Goal: Task Accomplishment & Management: Manage account settings

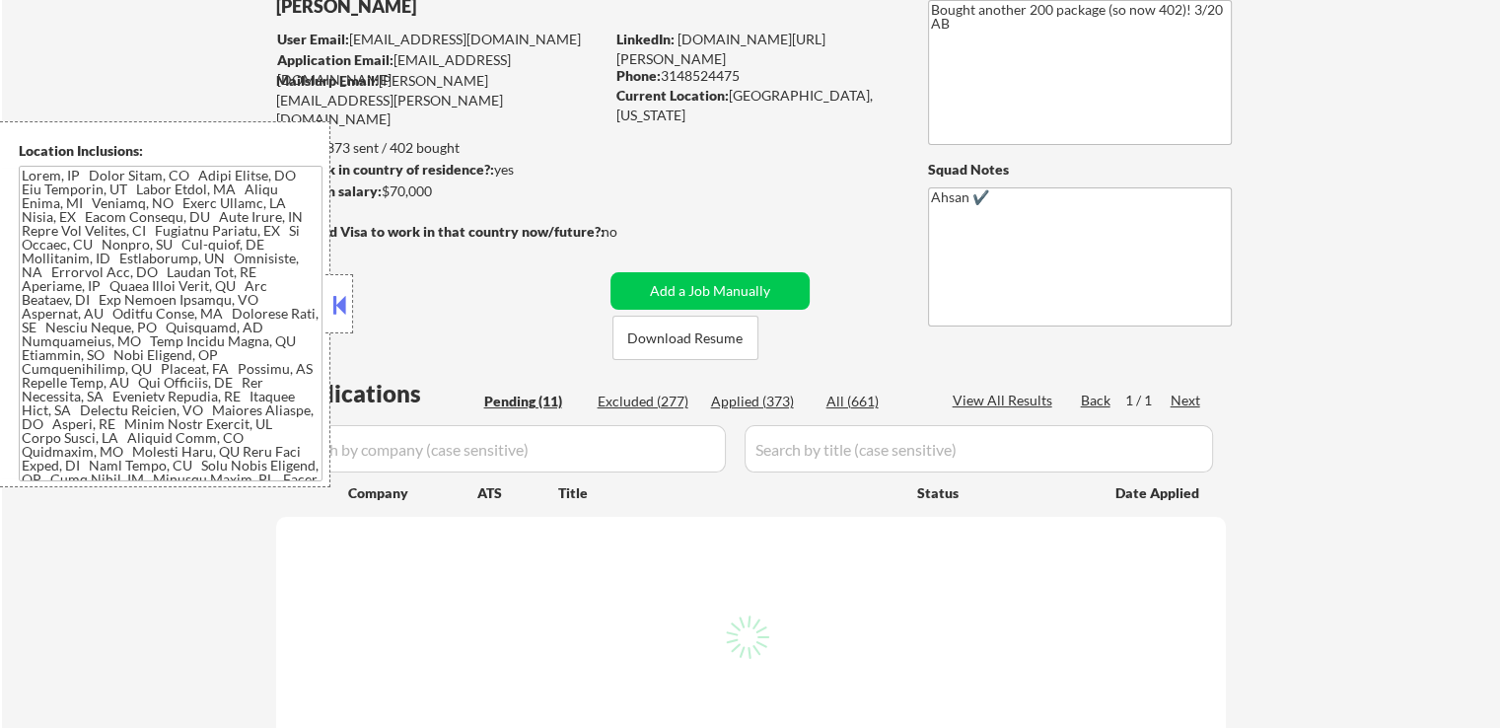
scroll to position [296, 0]
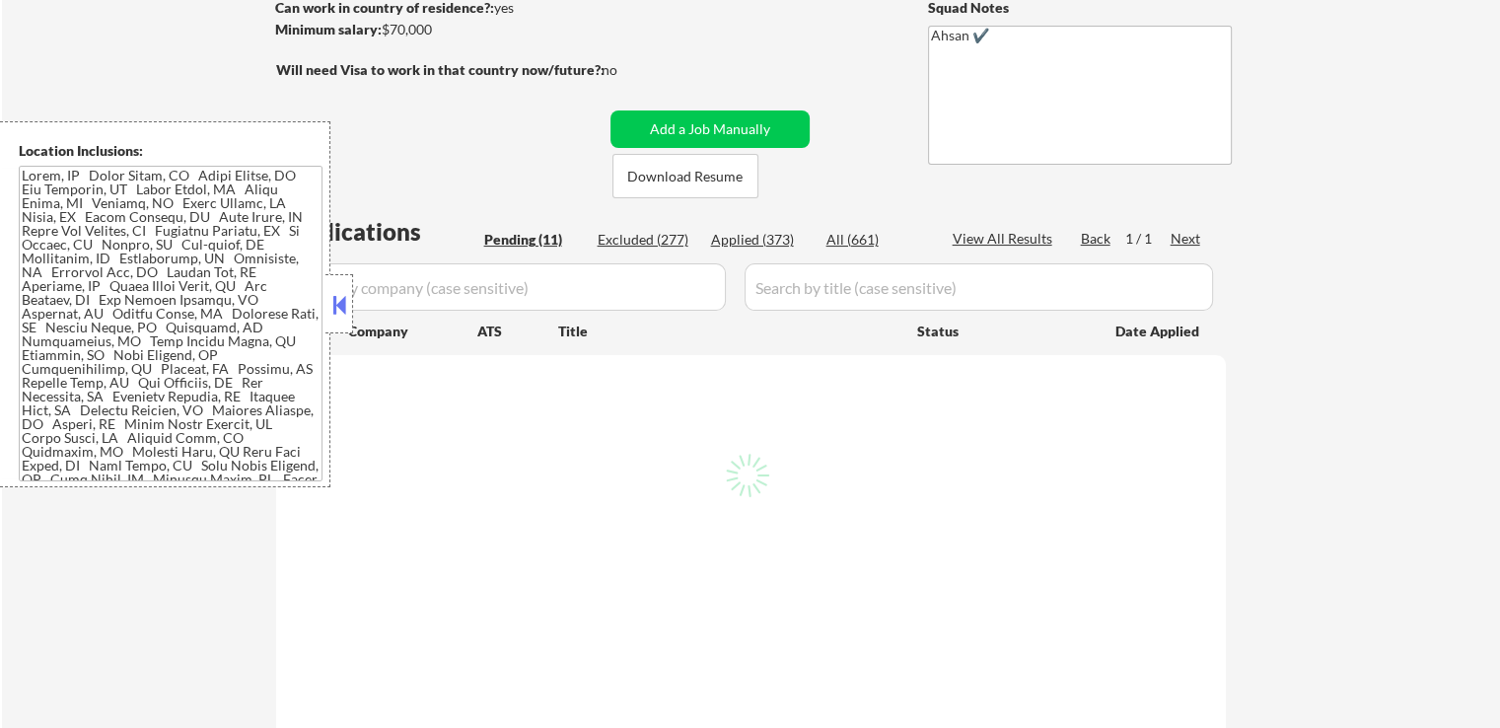
select select ""pending""
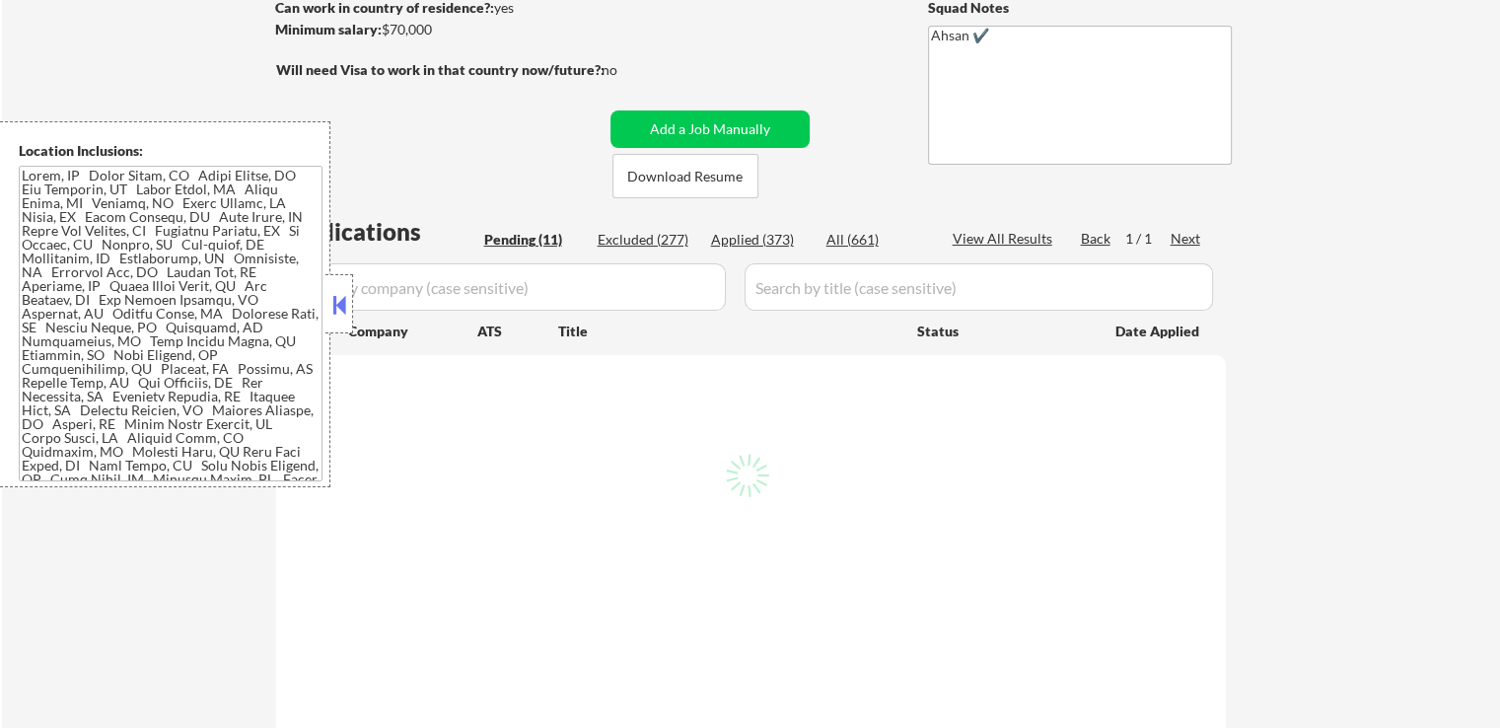
select select ""pending""
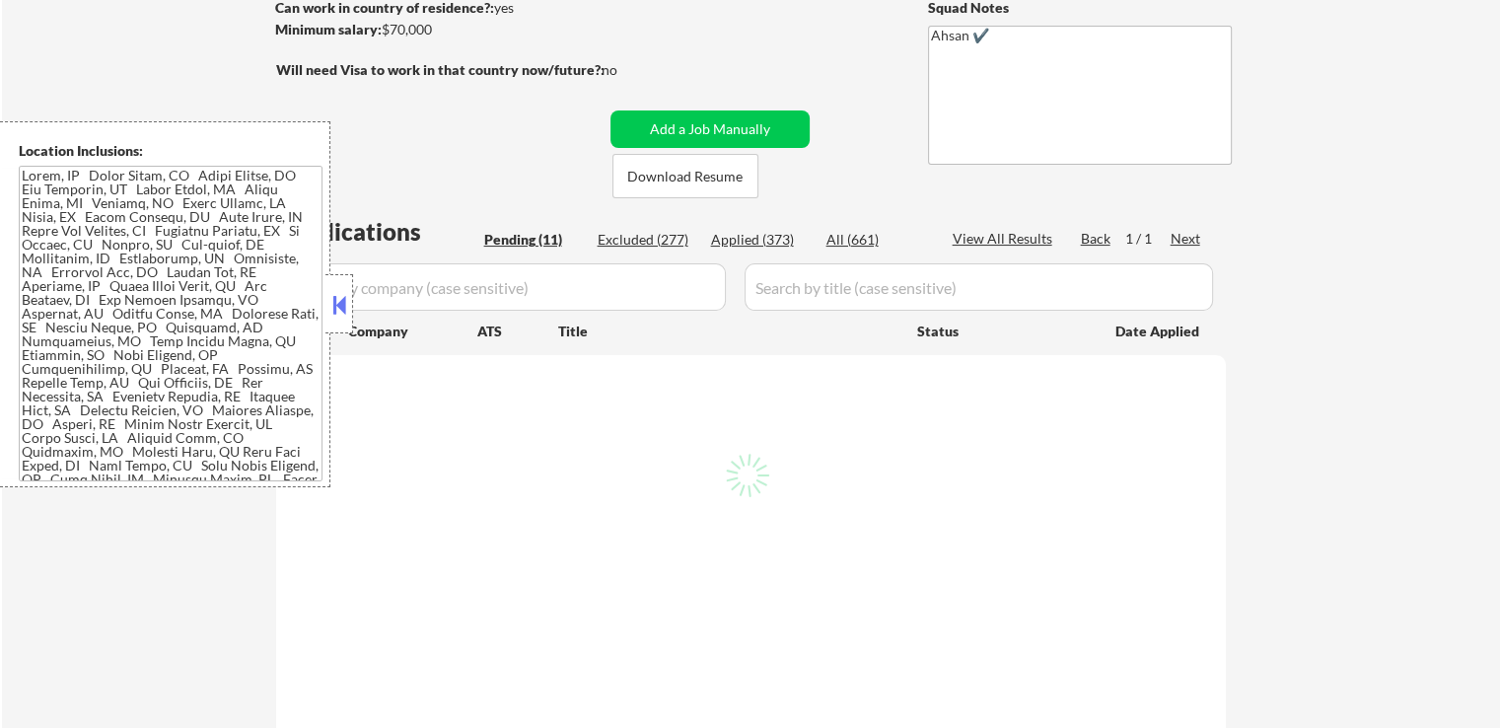
select select ""pending""
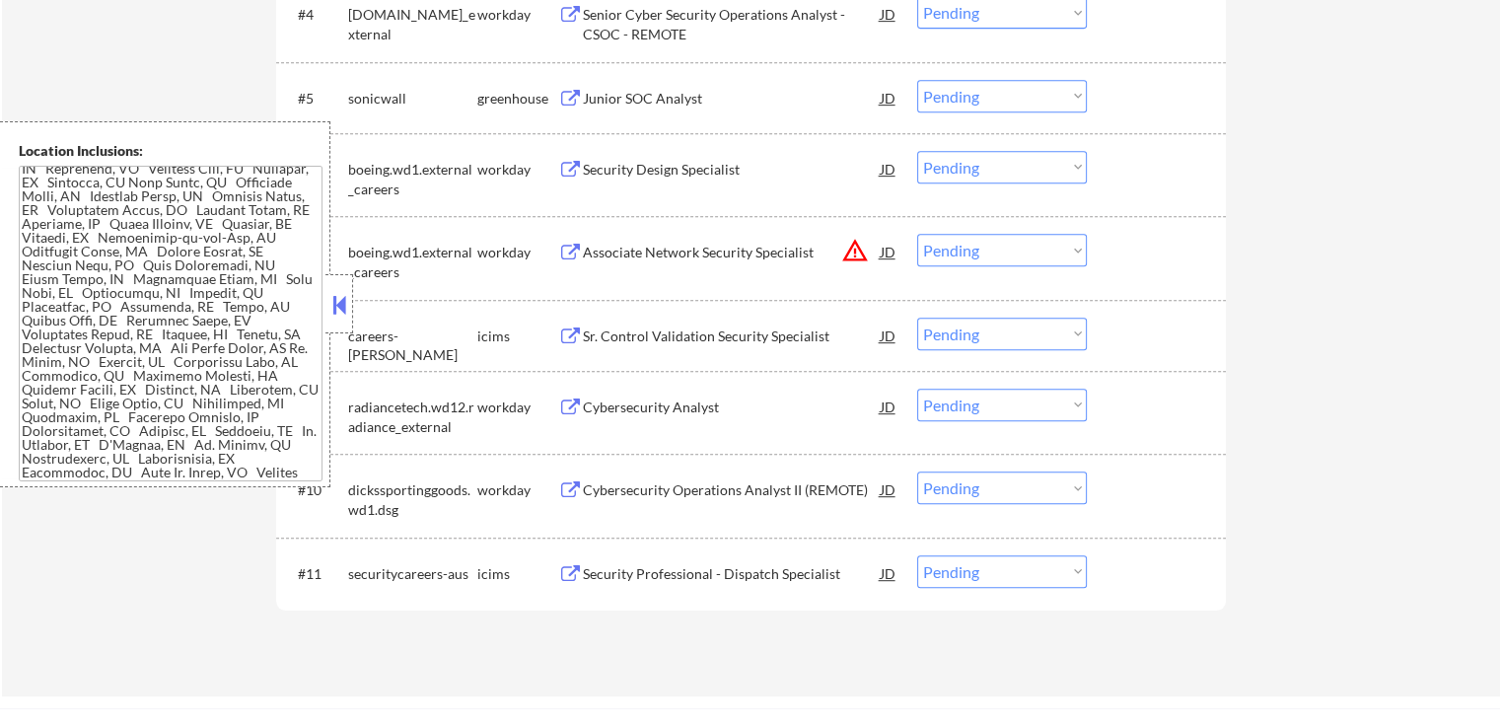
scroll to position [789, 0]
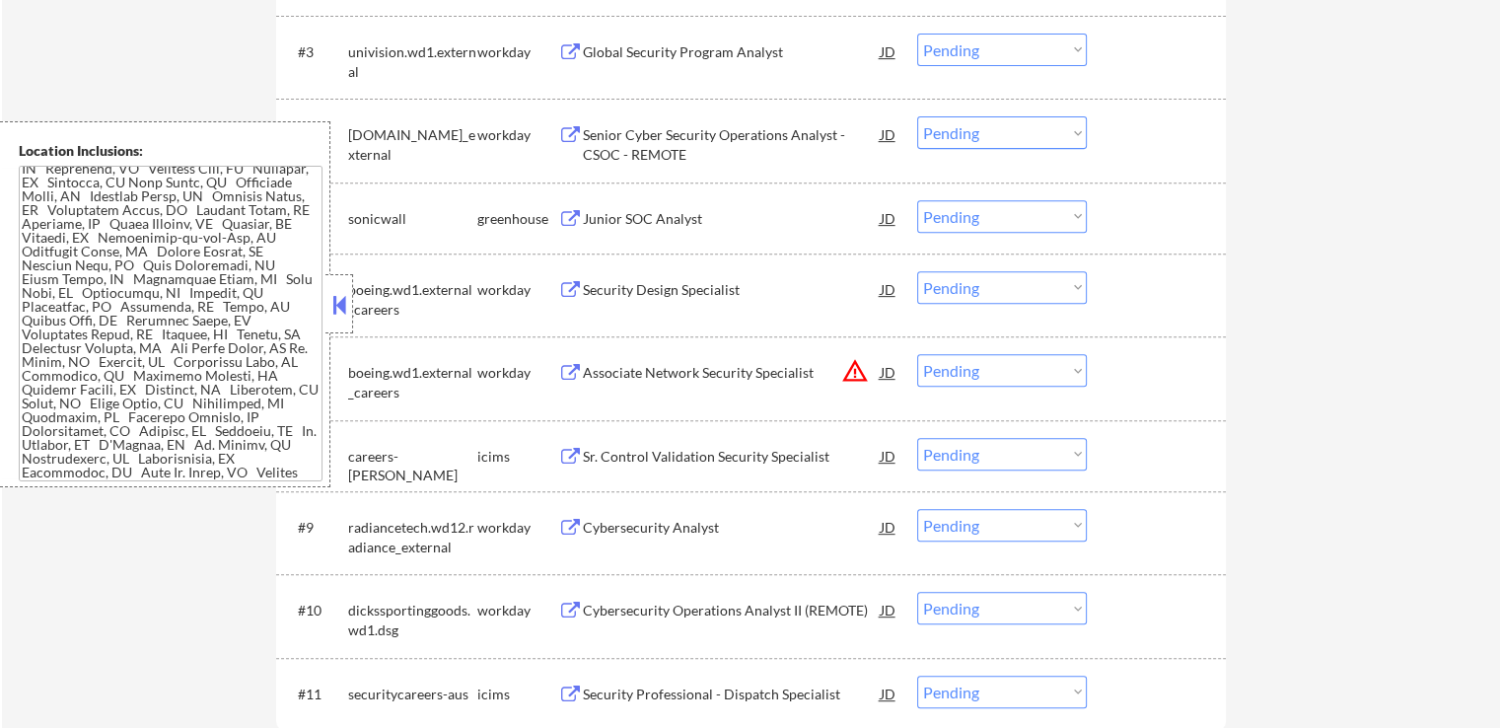
click at [977, 371] on select "Choose an option... Pending Applied Excluded (Questions) Excluded (Expired) Exc…" at bounding box center [1002, 370] width 170 height 33
click at [917, 354] on select "Choose an option... Pending Applied Excluded (Questions) Excluded (Expired) Exc…" at bounding box center [1002, 370] width 170 height 33
click at [1246, 317] on div "← Return to /applysquad Mailslurp Inbox Job Search Builder [PERSON_NAME] User E…" at bounding box center [751, 53] width 1498 height 1527
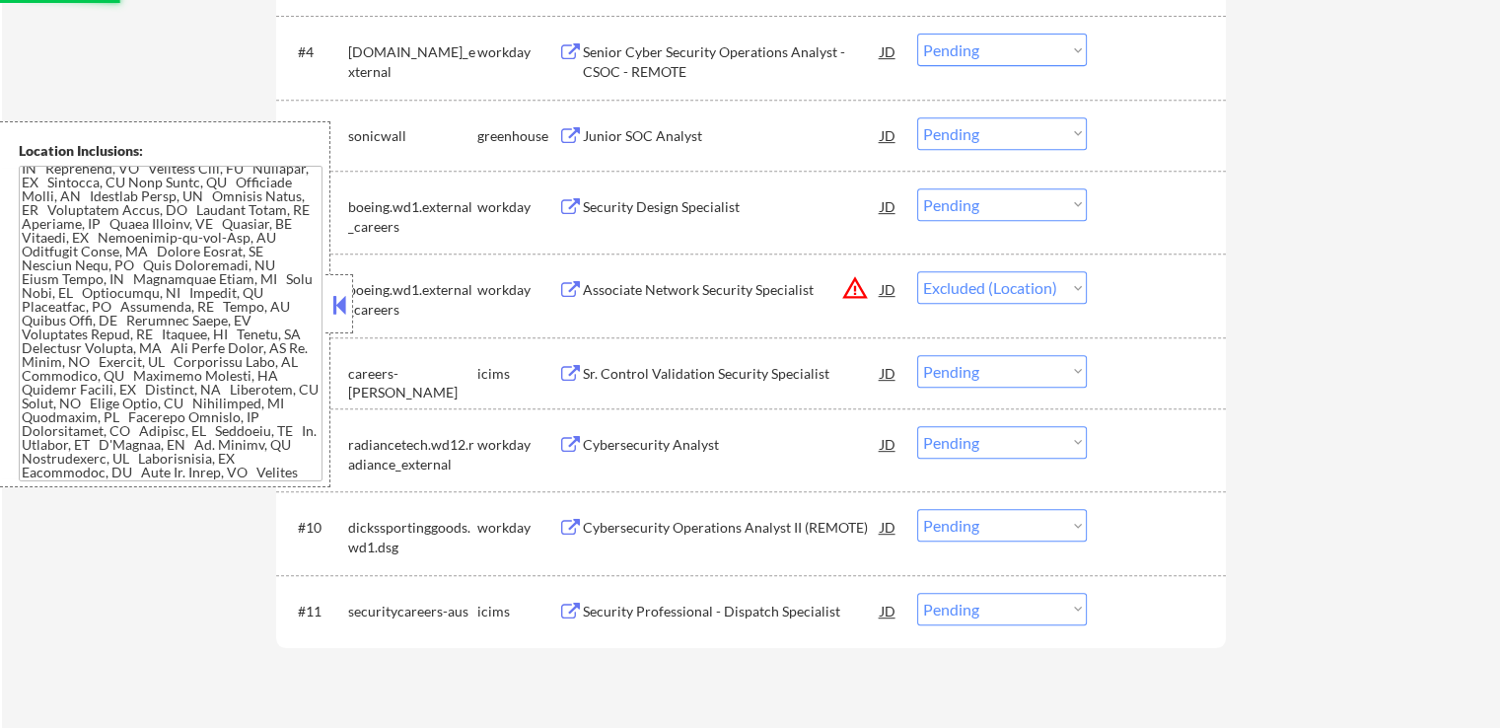
scroll to position [986, 0]
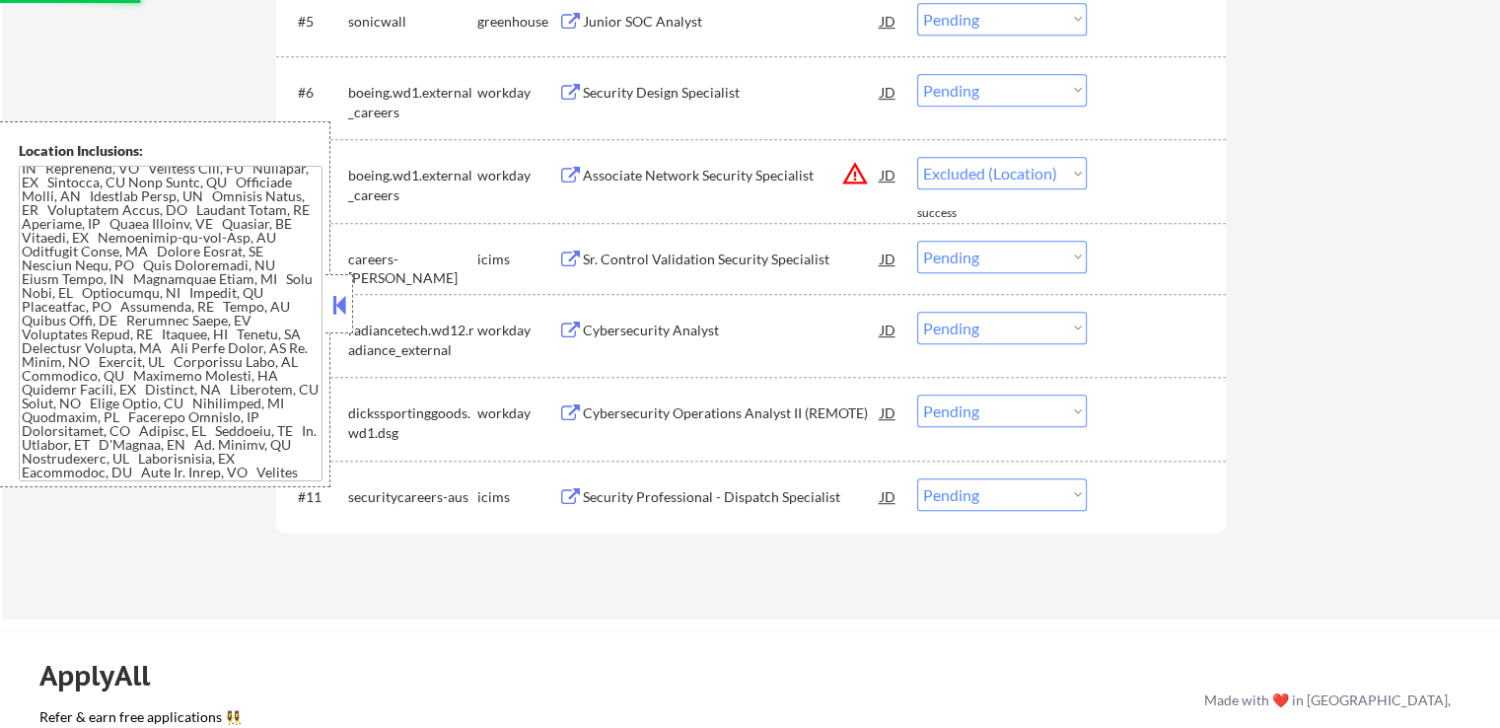
select select ""pending""
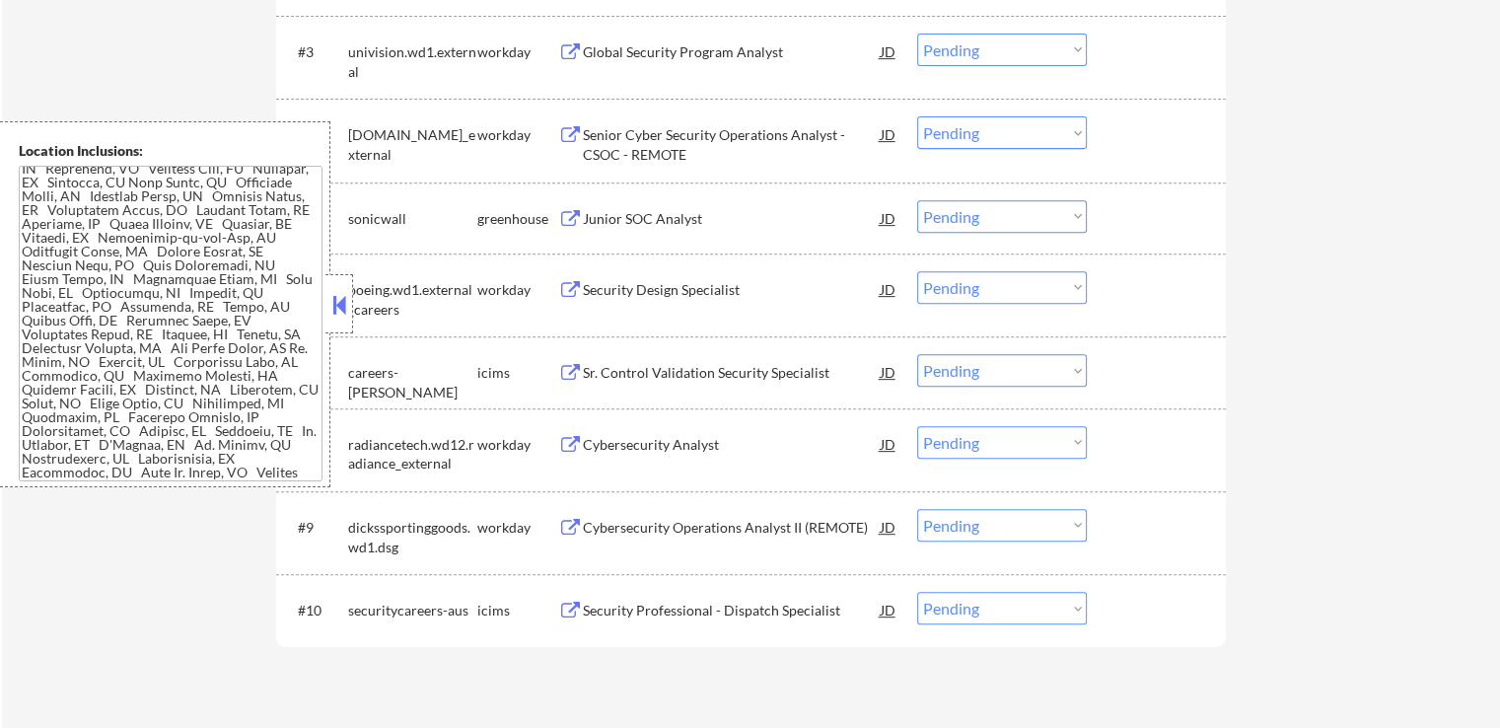
scroll to position [690, 0]
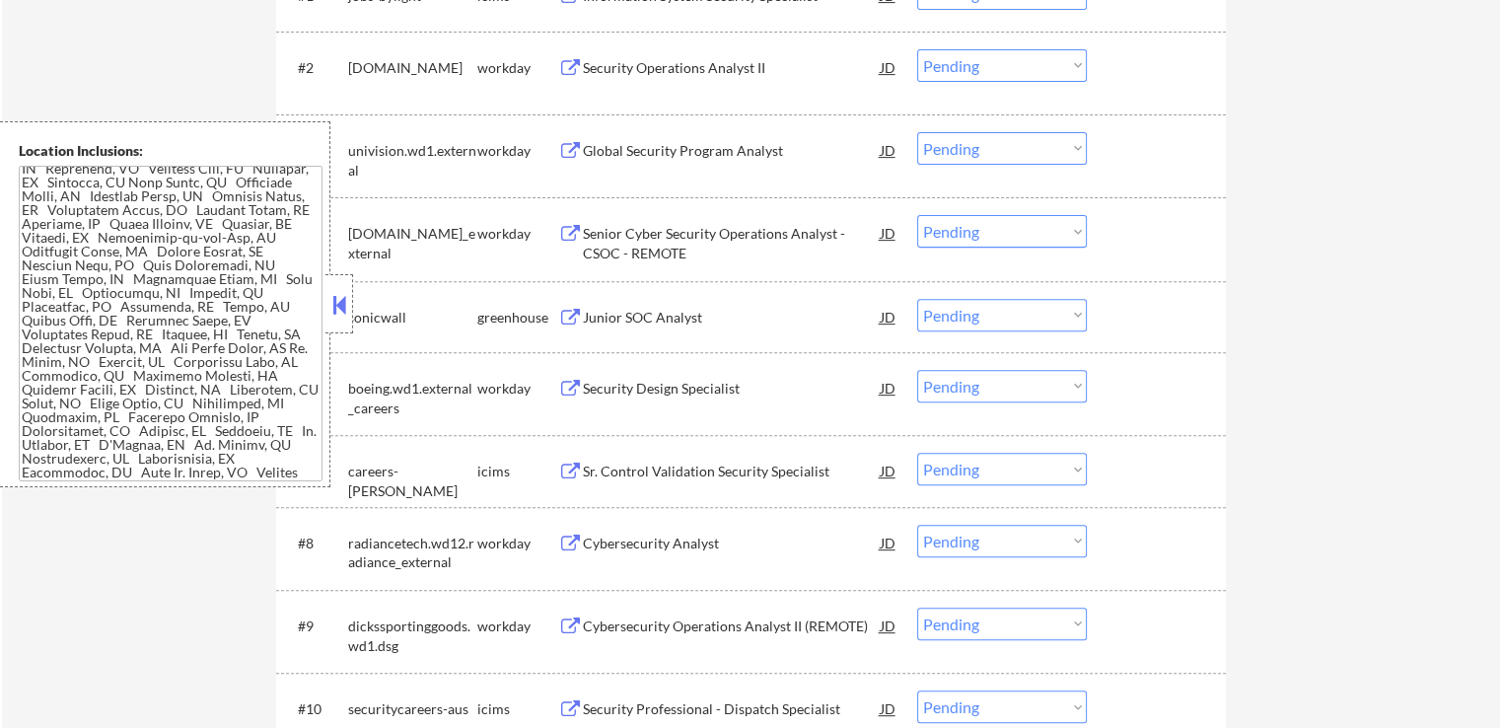
click at [694, 319] on div "Junior SOC Analyst" at bounding box center [732, 318] width 298 height 20
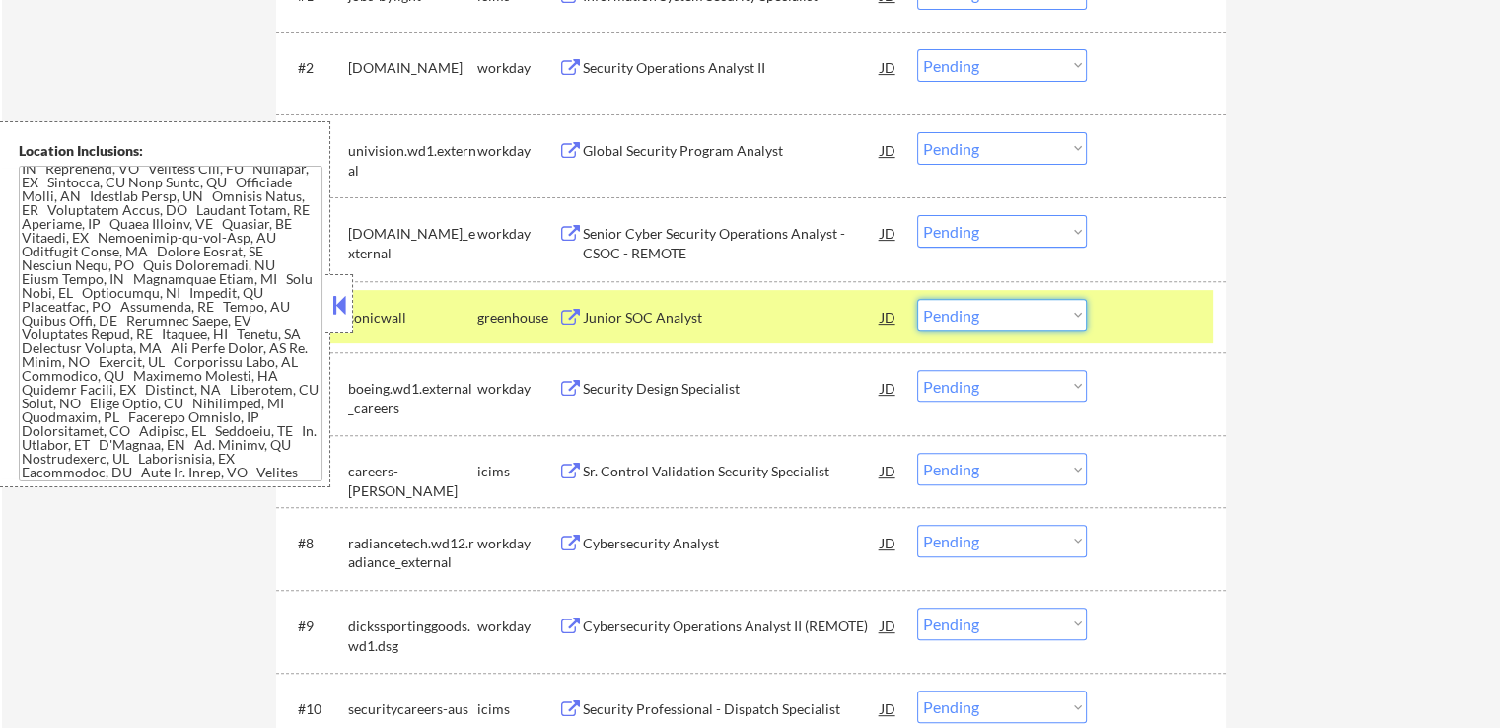
click at [993, 314] on select "Choose an option... Pending Applied Excluded (Questions) Excluded (Expired) Exc…" at bounding box center [1002, 315] width 170 height 33
click at [917, 299] on select "Choose an option... Pending Applied Excluded (Questions) Excluded (Expired) Exc…" at bounding box center [1002, 315] width 170 height 33
click at [1206, 311] on div "#5 sonicwall greenhouse Junior SOC Analyst JD Choose an option... Pending Appli…" at bounding box center [747, 316] width 931 height 53
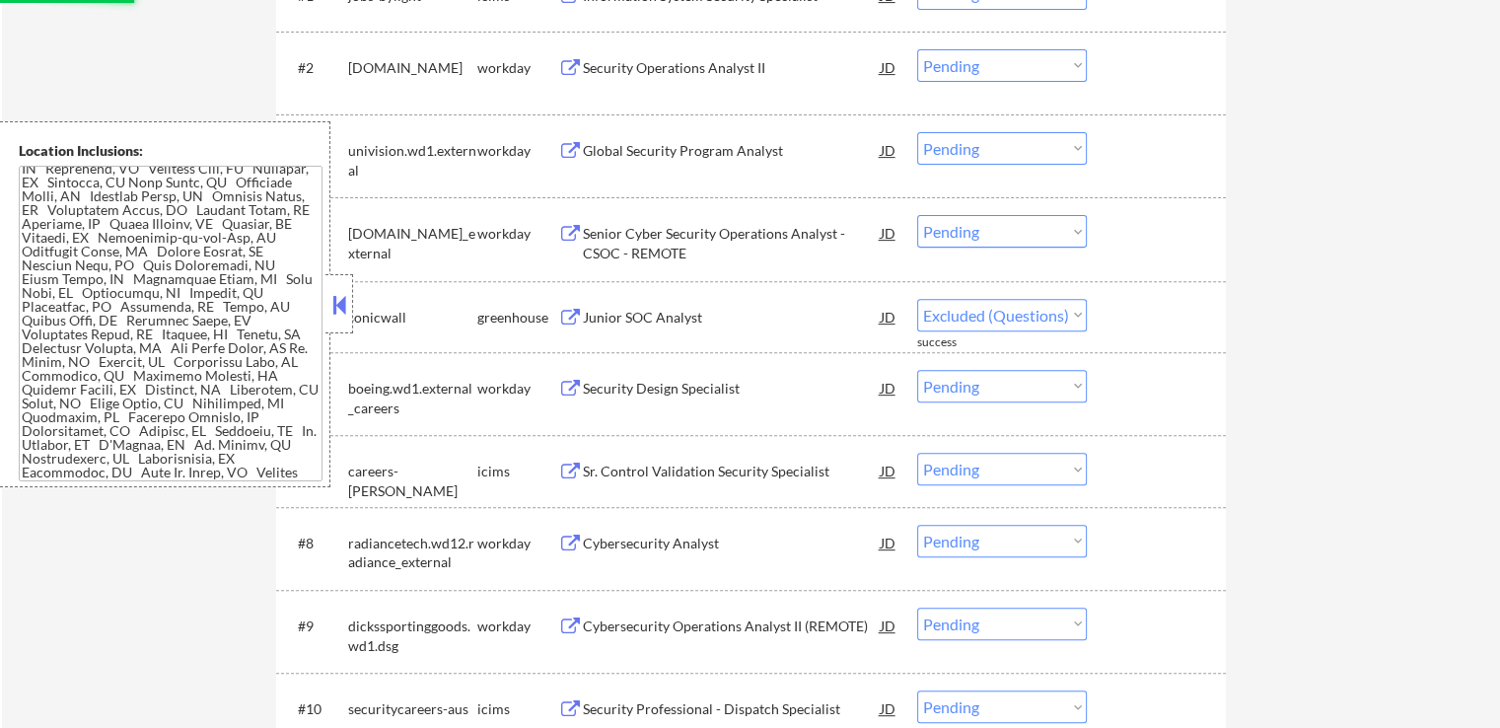
select select ""pending""
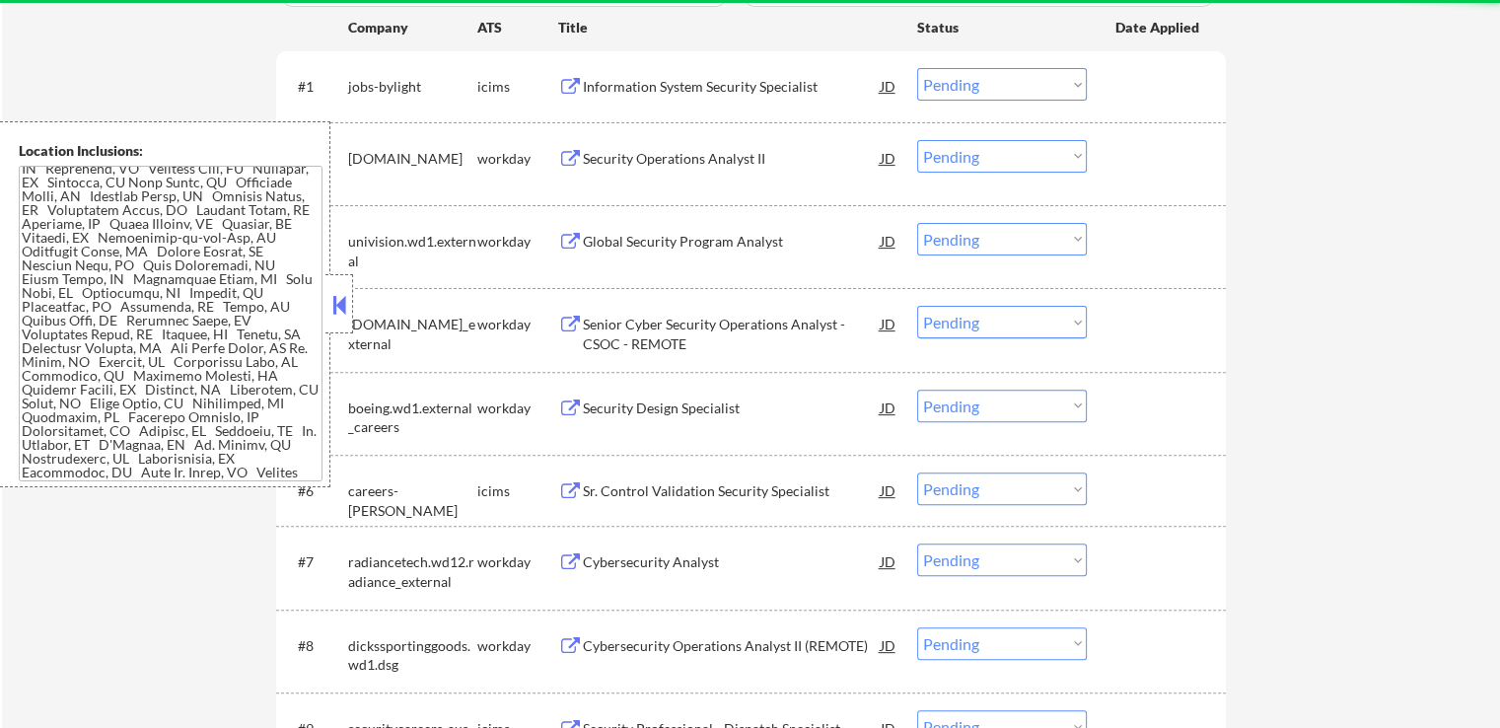
scroll to position [493, 0]
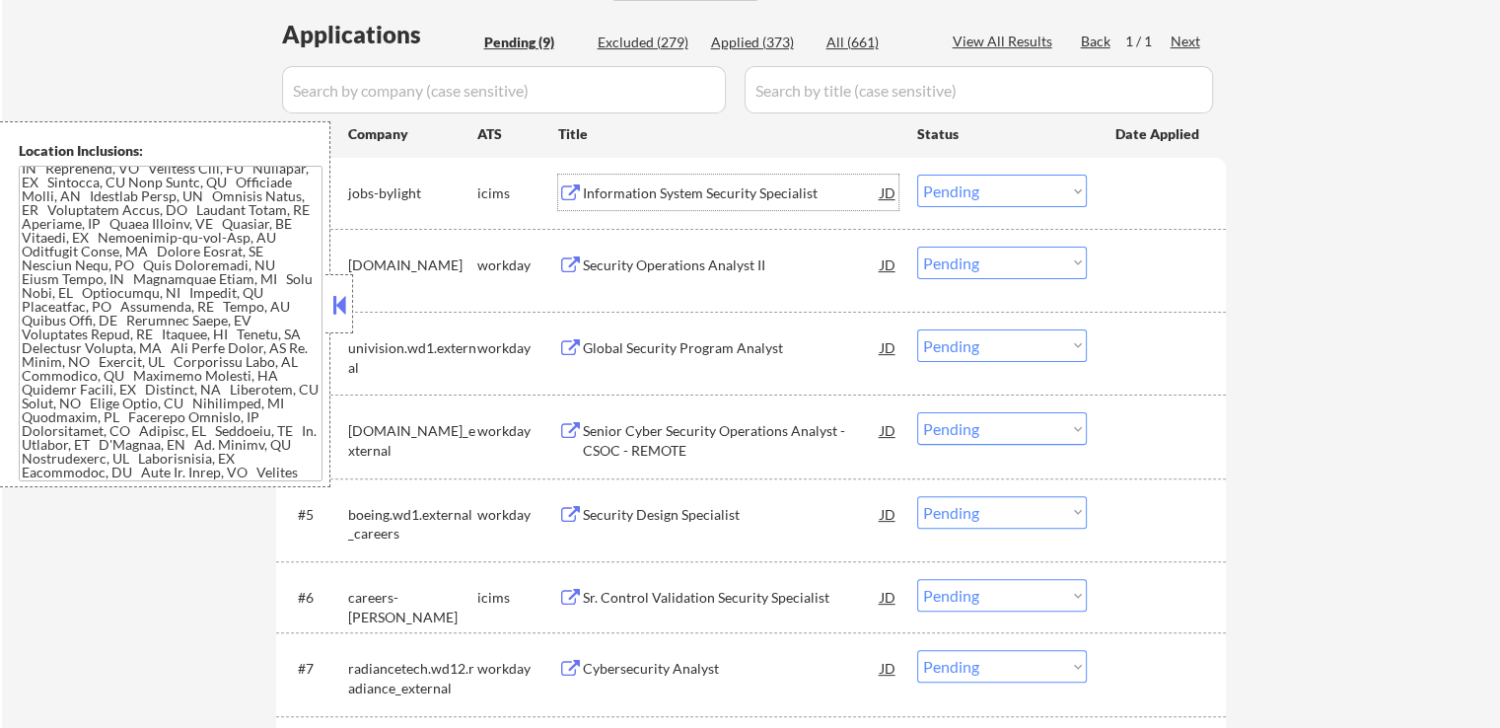
click at [747, 191] on div "Information System Security Specialist" at bounding box center [732, 193] width 298 height 20
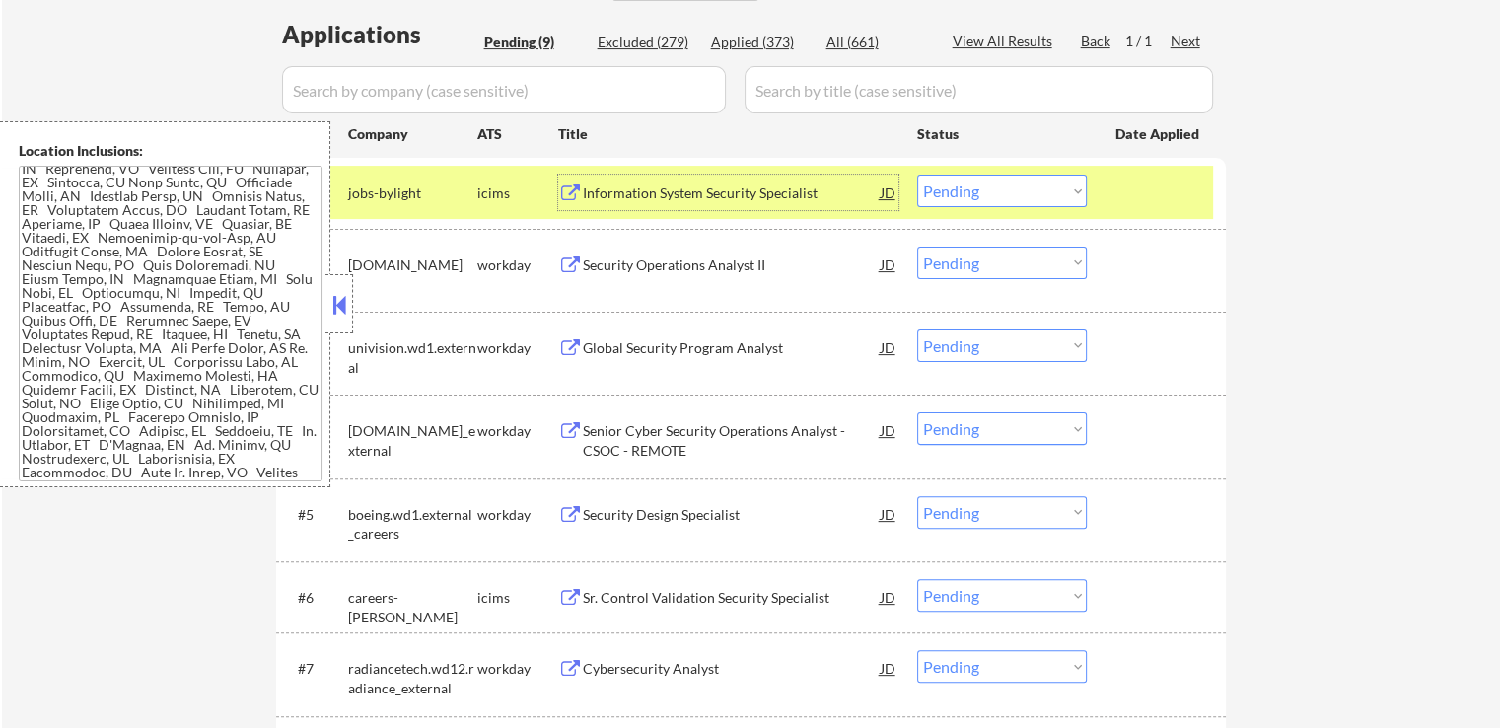
click at [663, 275] on div "Security Operations Analyst II" at bounding box center [732, 265] width 298 height 36
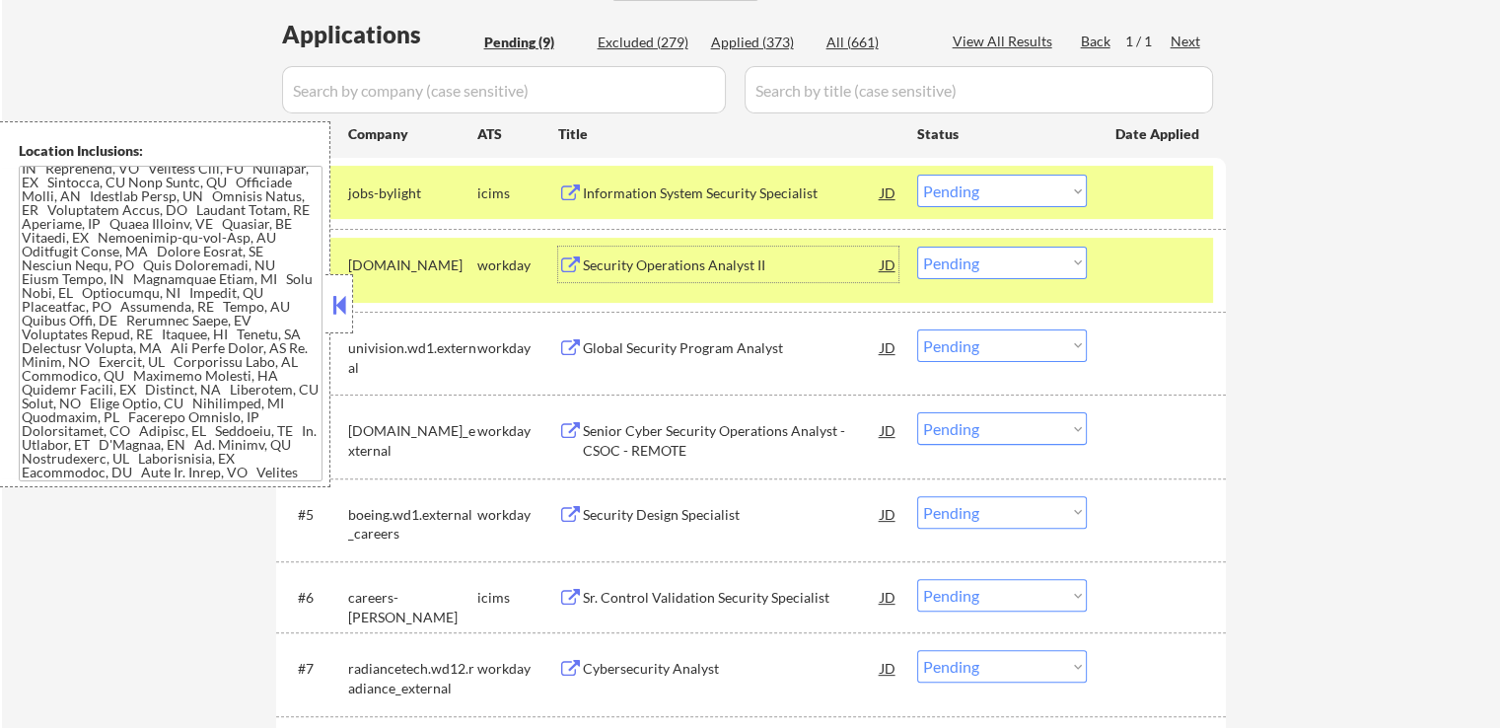
click at [942, 183] on select "Choose an option... Pending Applied Excluded (Questions) Excluded (Expired) Exc…" at bounding box center [1002, 191] width 170 height 33
click at [917, 175] on select "Choose an option... Pending Applied Excluded (Questions) Excluded (Expired) Exc…" at bounding box center [1002, 191] width 170 height 33
click at [774, 348] on div "Global Security Program Analyst" at bounding box center [732, 348] width 298 height 20
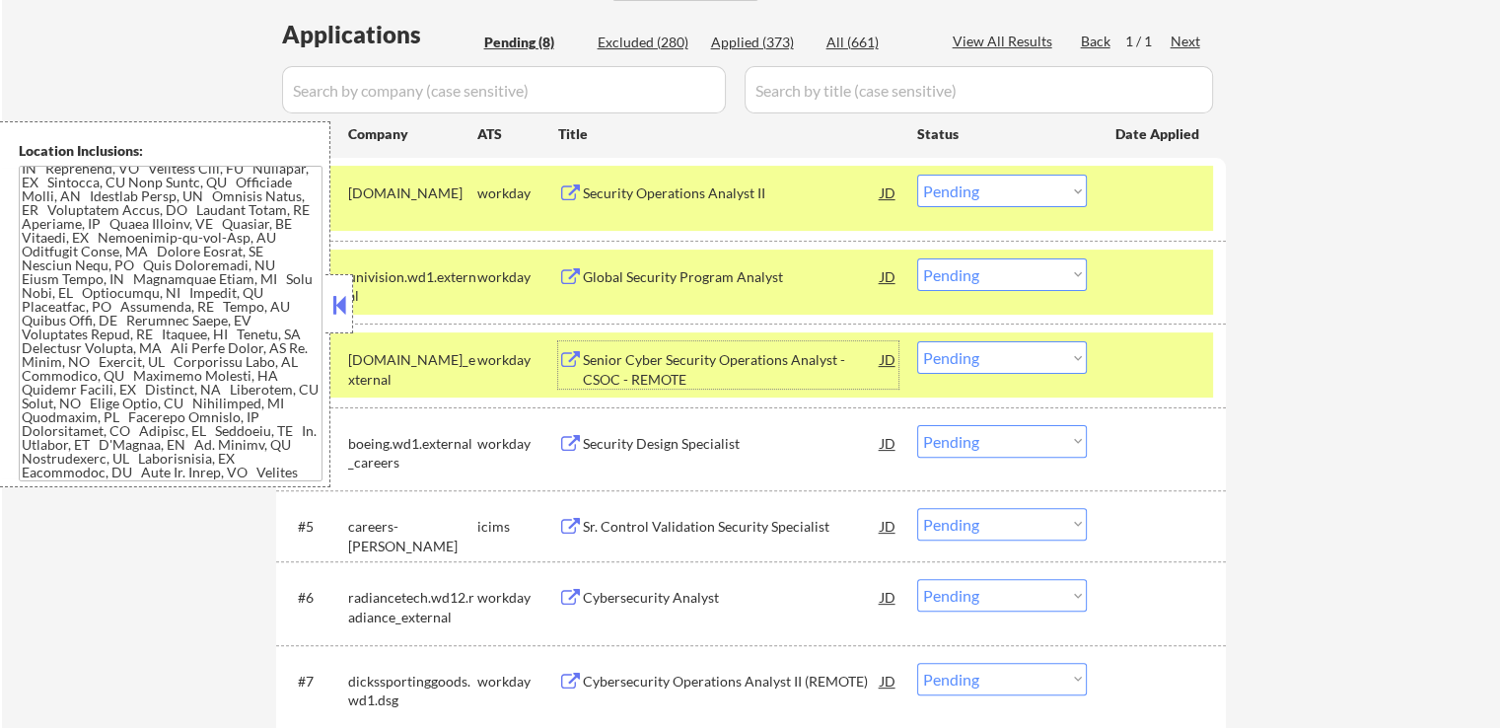
click at [962, 195] on select "Choose an option... Pending Applied Excluded (Questions) Excluded (Expired) Exc…" at bounding box center [1002, 191] width 170 height 33
click at [917, 175] on select "Choose an option... Pending Applied Excluded (Questions) Excluded (Expired) Exc…" at bounding box center [1002, 191] width 170 height 33
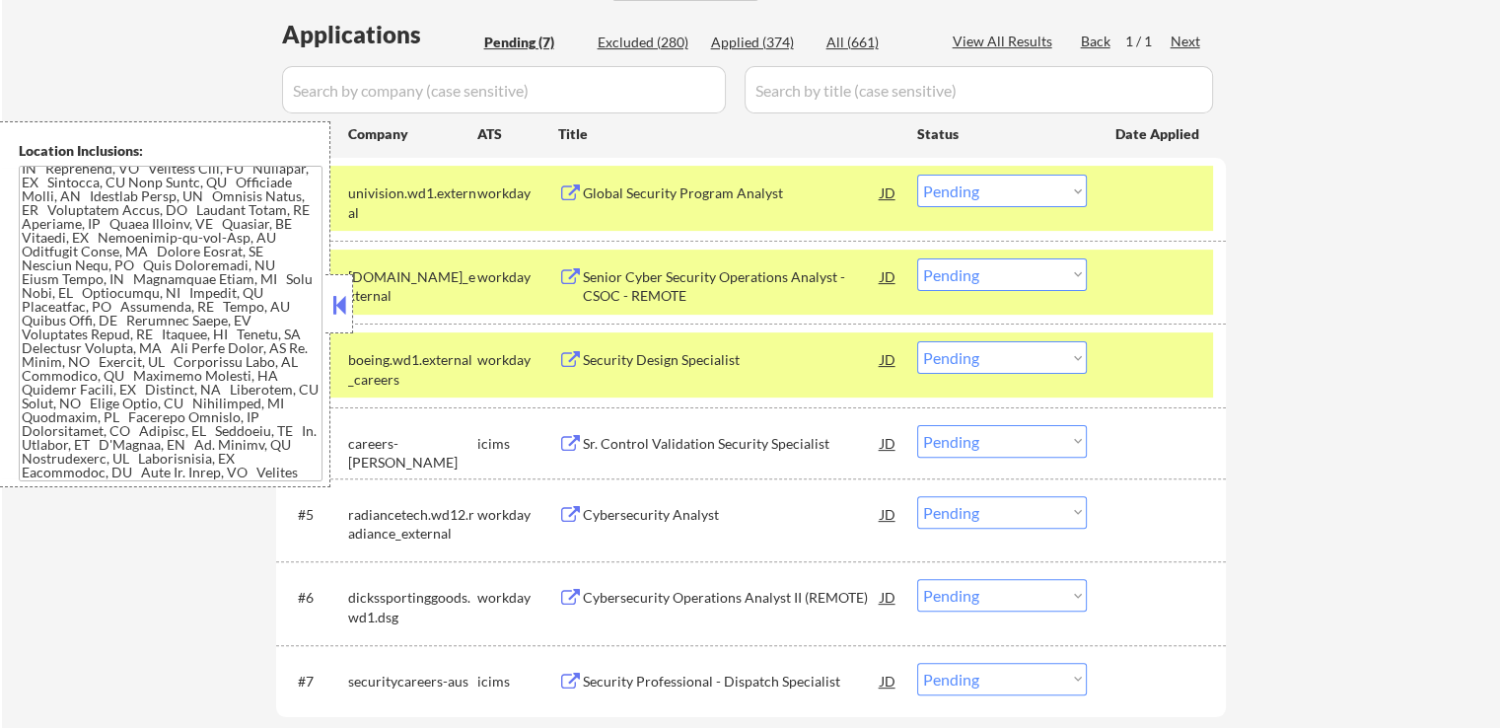
click at [758, 281] on div "Senior Cyber Security Operations Analyst - CSOC - REMOTE" at bounding box center [732, 286] width 298 height 38
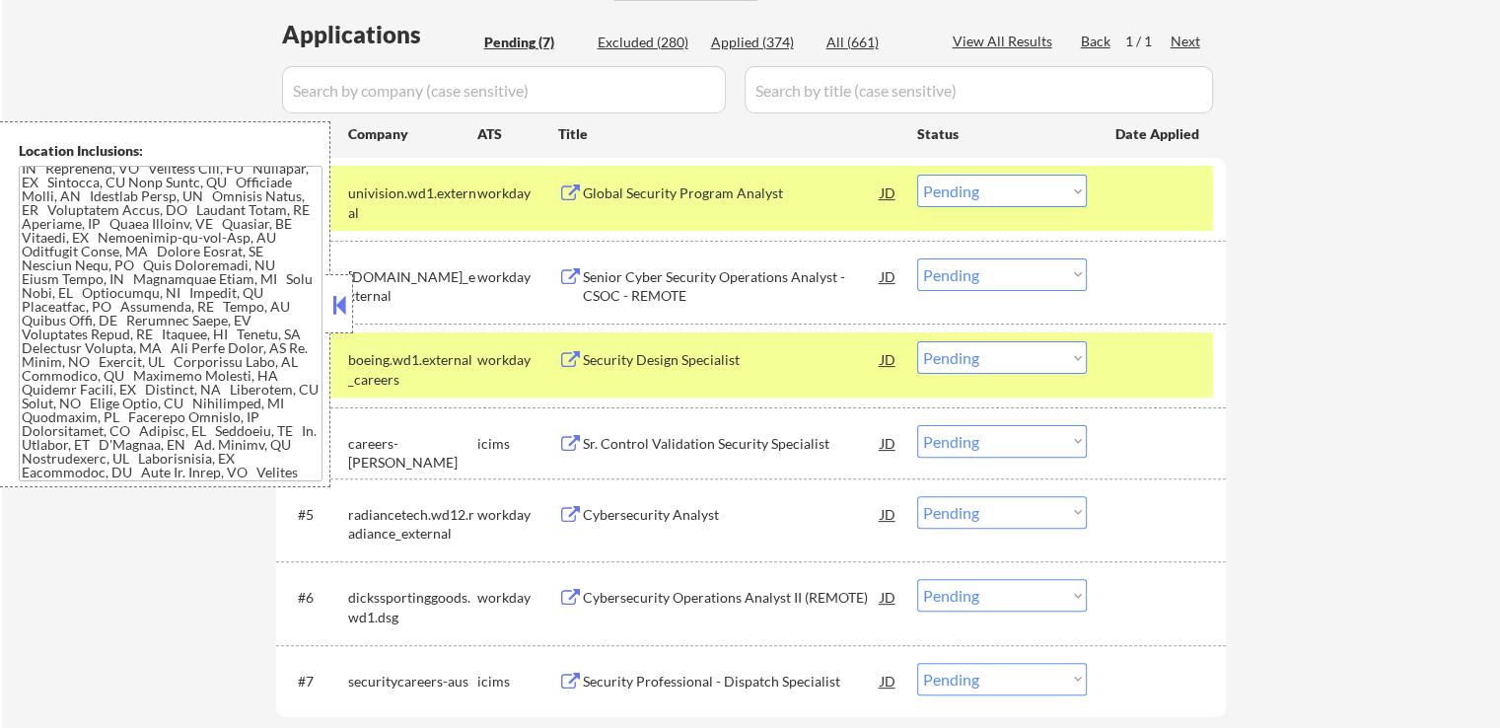
scroll to position [0, 0]
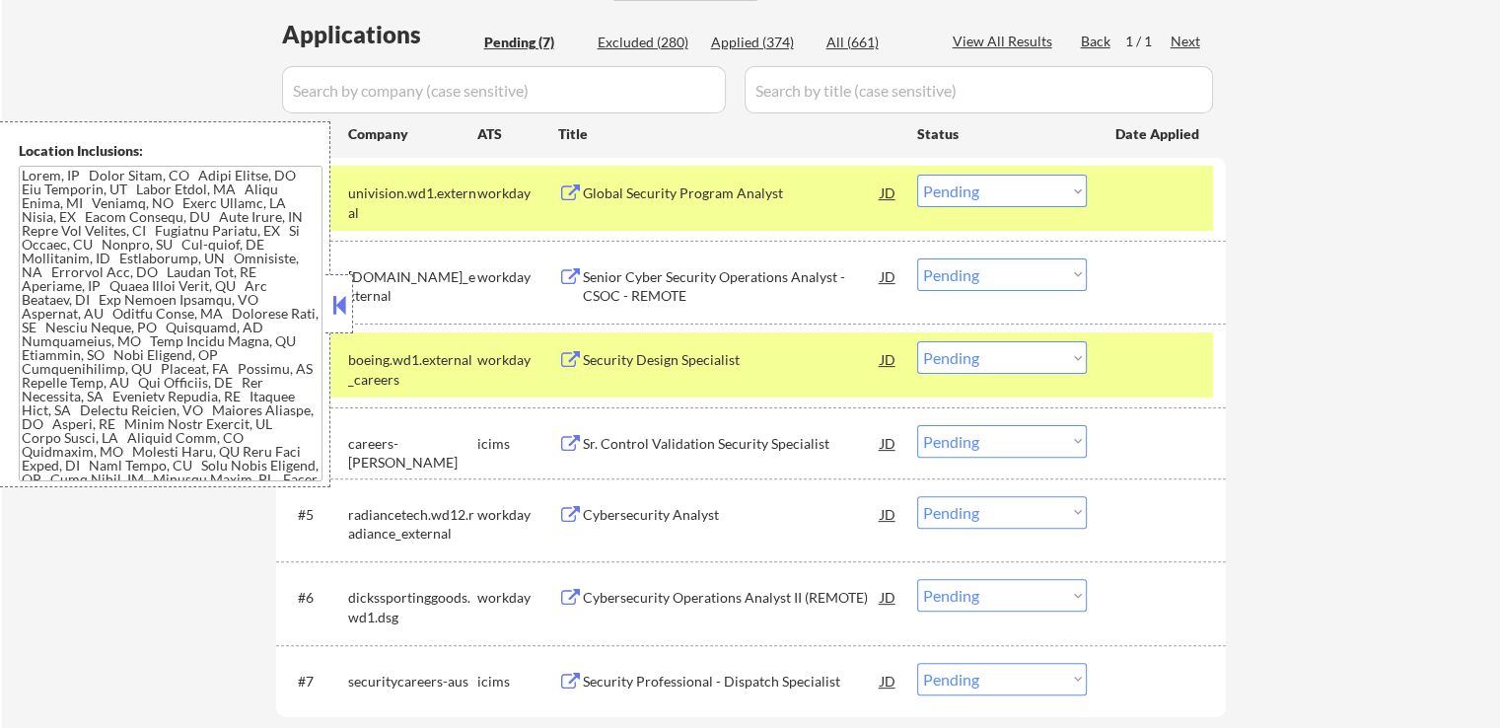
click at [965, 190] on select "Choose an option... Pending Applied Excluded (Questions) Excluded (Expired) Exc…" at bounding box center [1002, 191] width 170 height 33
click at [917, 175] on select "Choose an option... Pending Applied Excluded (Questions) Excluded (Expired) Exc…" at bounding box center [1002, 191] width 170 height 33
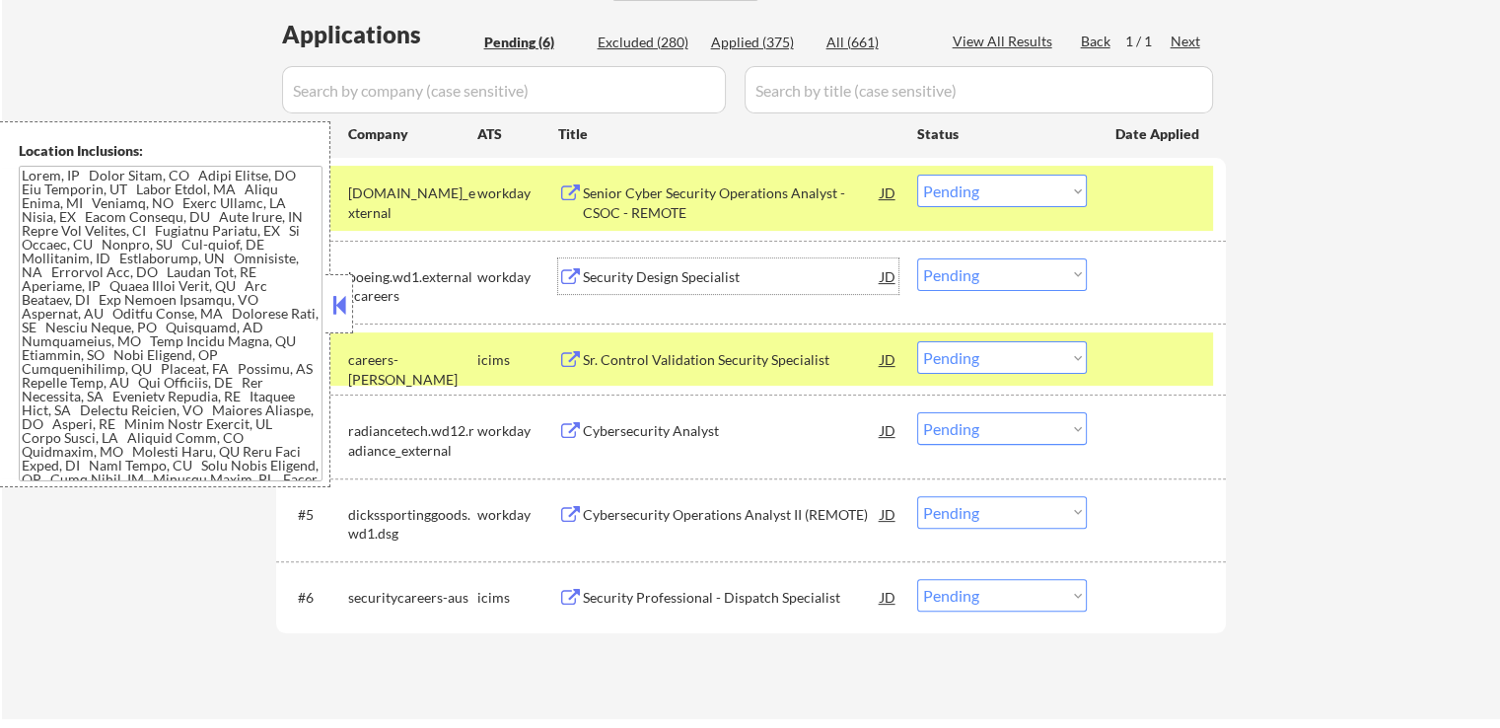
click at [746, 272] on div "Security Design Specialist" at bounding box center [732, 277] width 298 height 20
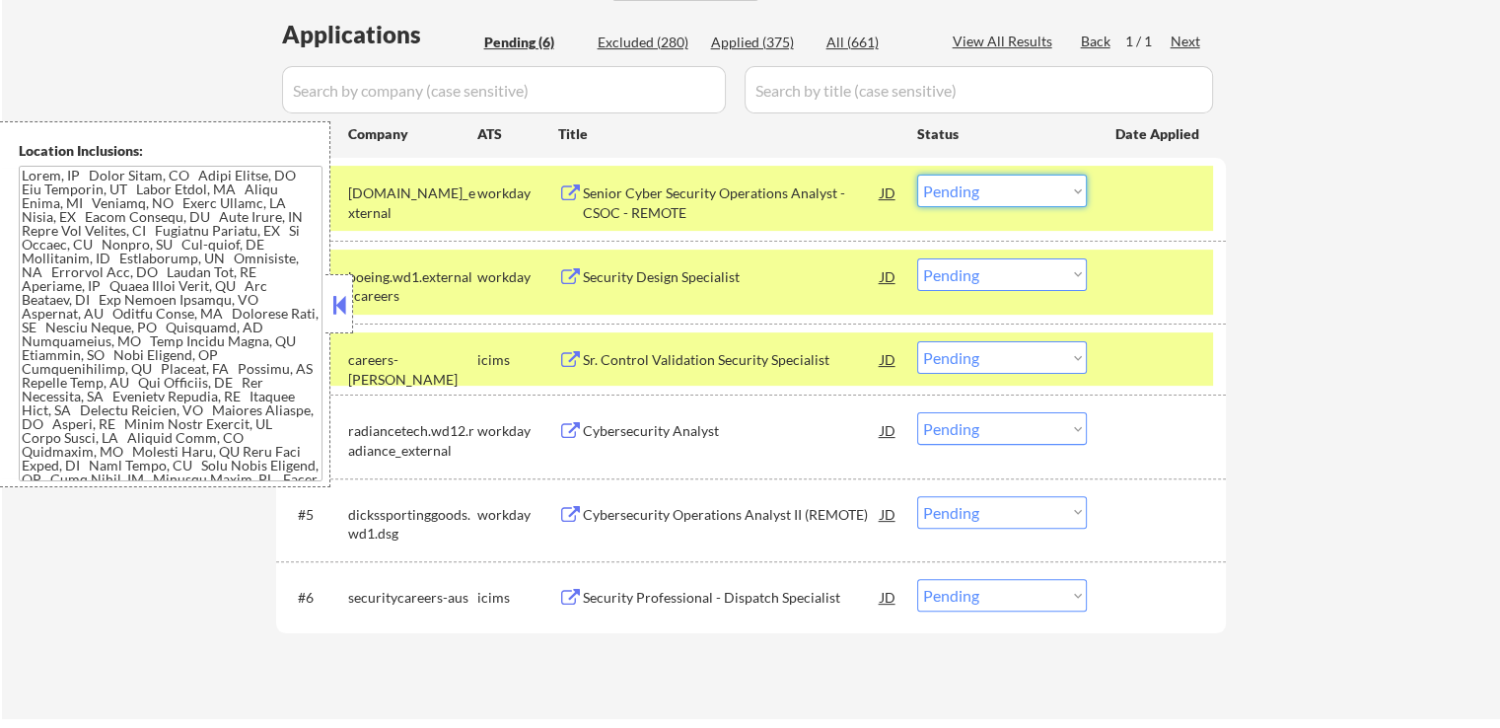
drag, startPoint x: 978, startPoint y: 195, endPoint x: 983, endPoint y: 204, distance: 10.2
click at [978, 195] on select "Choose an option... Pending Applied Excluded (Questions) Excluded (Expired) Exc…" at bounding box center [1002, 191] width 170 height 33
click at [917, 175] on select "Choose an option... Pending Applied Excluded (Questions) Excluded (Expired) Exc…" at bounding box center [1002, 191] width 170 height 33
click at [773, 352] on div "Sr. Control Validation Security Specialist" at bounding box center [732, 360] width 298 height 20
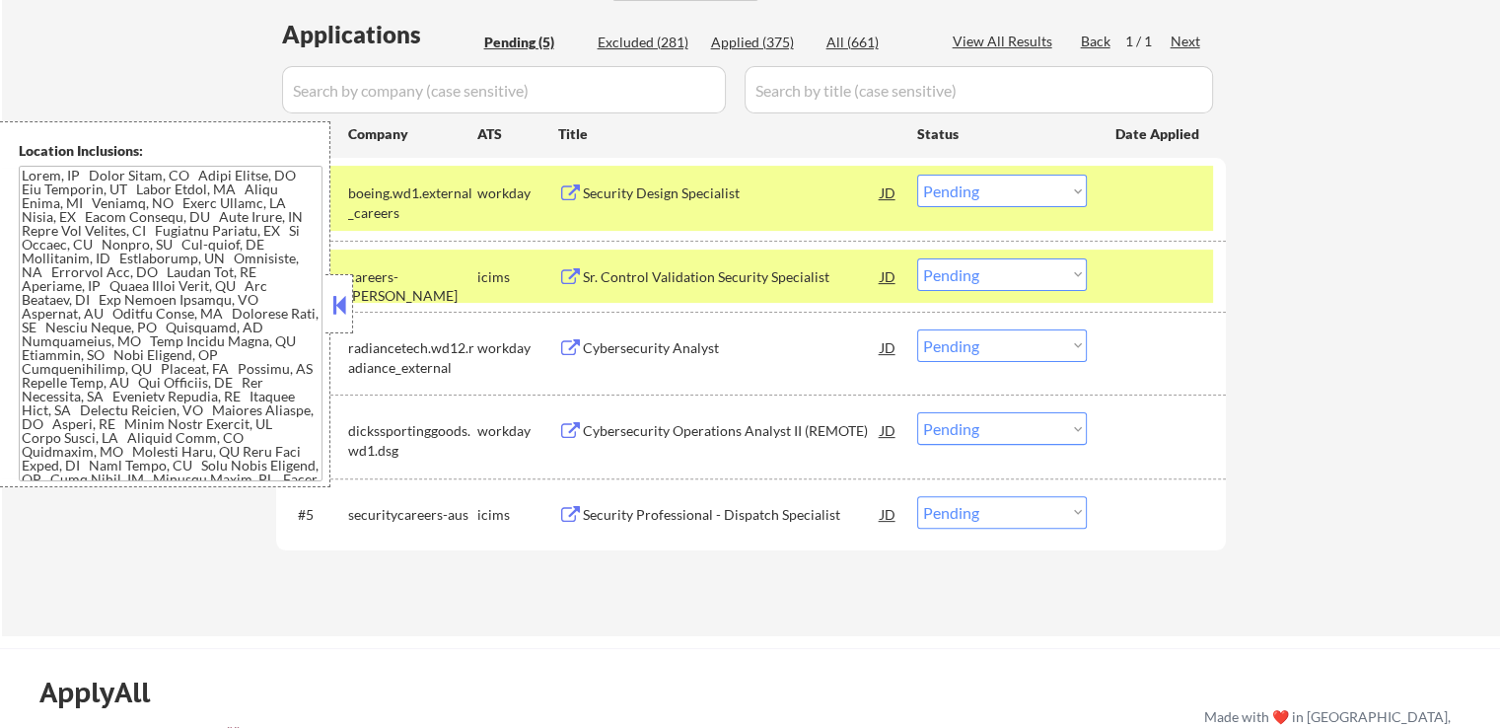
scroll to position [380, 0]
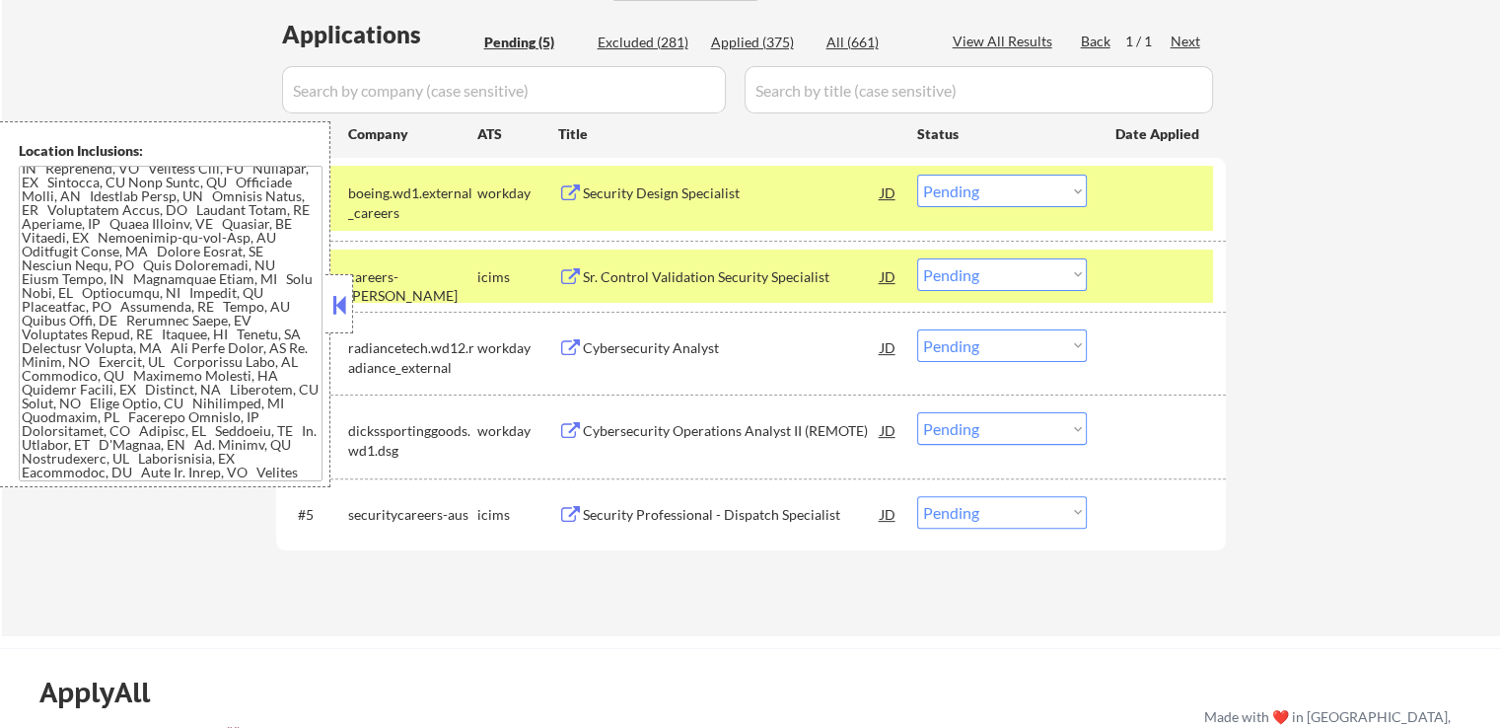
click at [962, 195] on select "Choose an option... Pending Applied Excluded (Questions) Excluded (Expired) Exc…" at bounding box center [1002, 191] width 170 height 33
click at [917, 175] on select "Choose an option... Pending Applied Excluded (Questions) Excluded (Expired) Exc…" at bounding box center [1002, 191] width 170 height 33
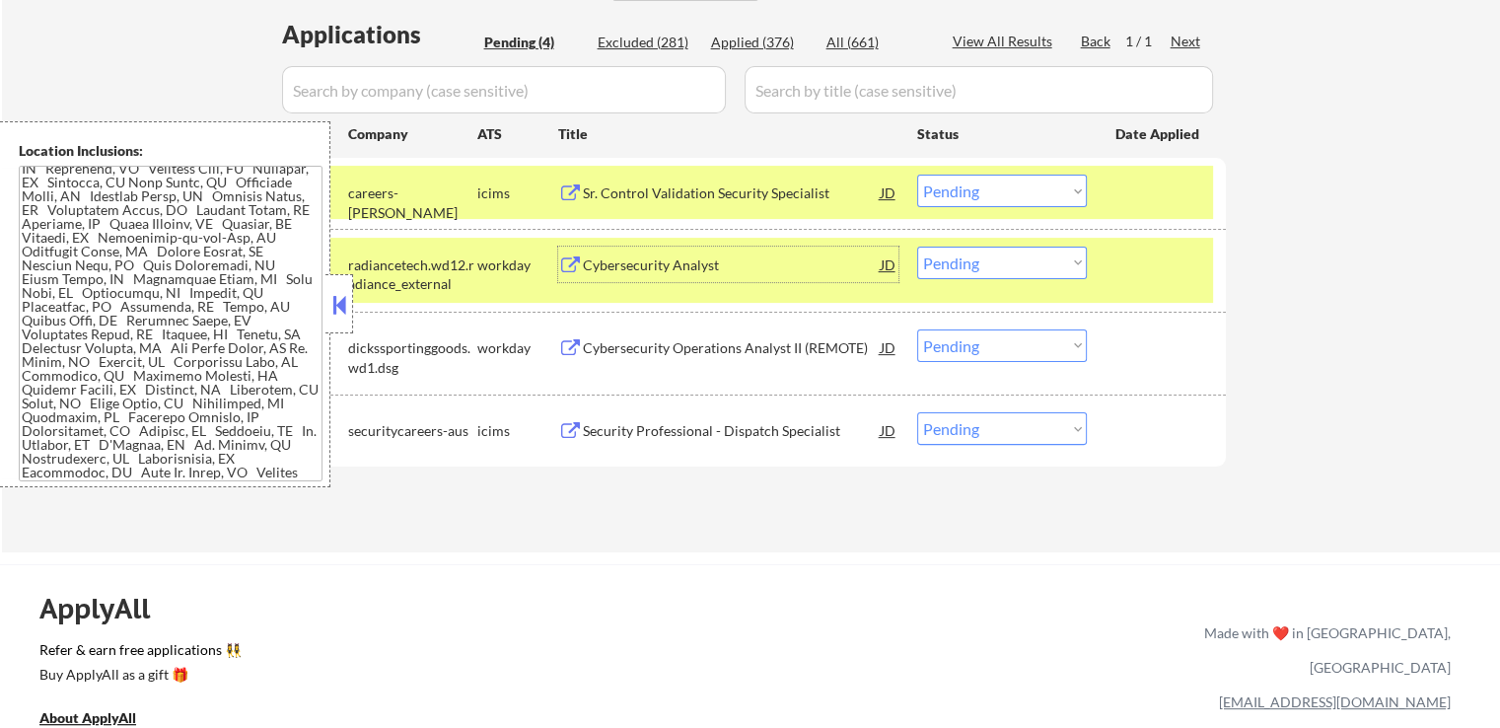
click at [761, 256] on div "Cybersecurity Analyst" at bounding box center [732, 265] width 298 height 20
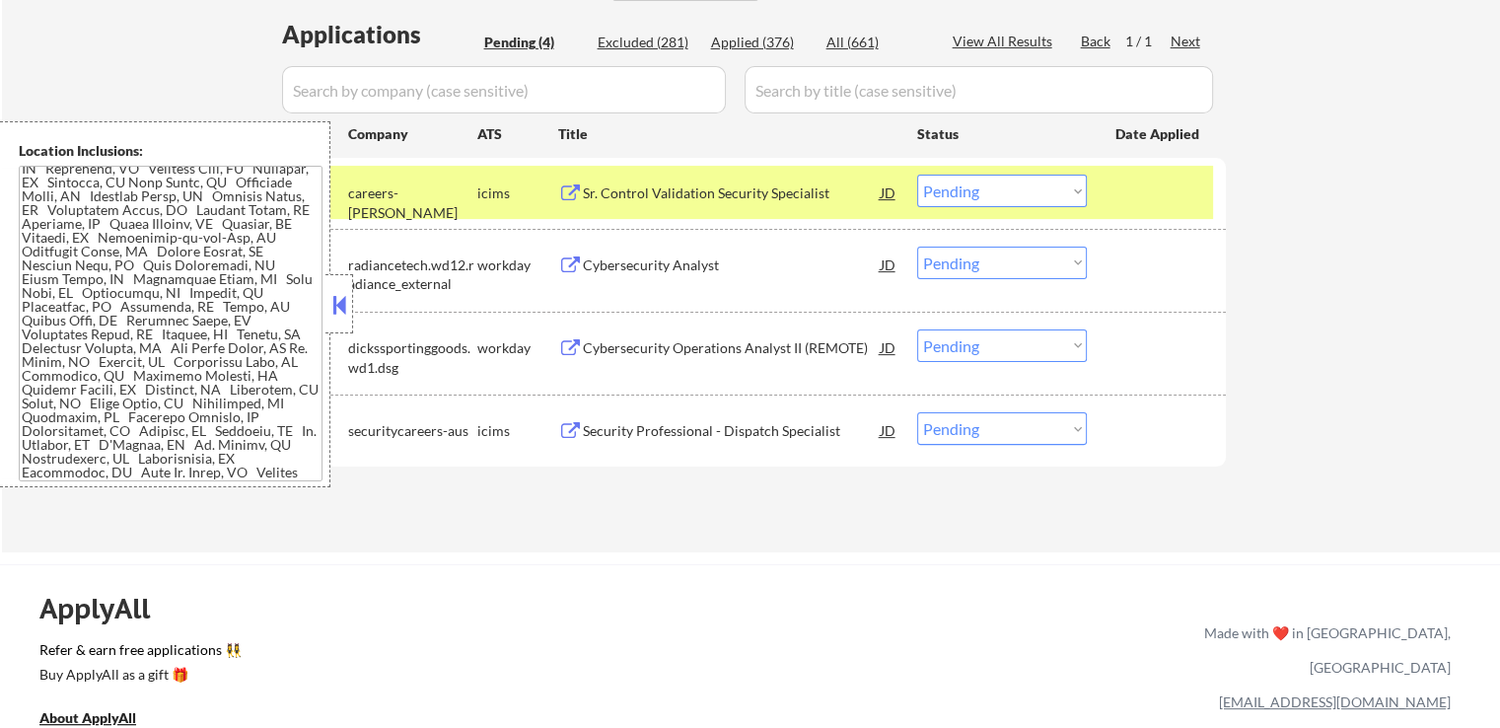
click at [984, 183] on select "Choose an option... Pending Applied Excluded (Questions) Excluded (Expired) Exc…" at bounding box center [1002, 191] width 170 height 33
click at [917, 175] on select "Choose an option... Pending Applied Excluded (Questions) Excluded (Expired) Exc…" at bounding box center [1002, 191] width 170 height 33
click at [817, 344] on div "Cybersecurity Operations Analyst II (REMOTE)" at bounding box center [732, 348] width 298 height 20
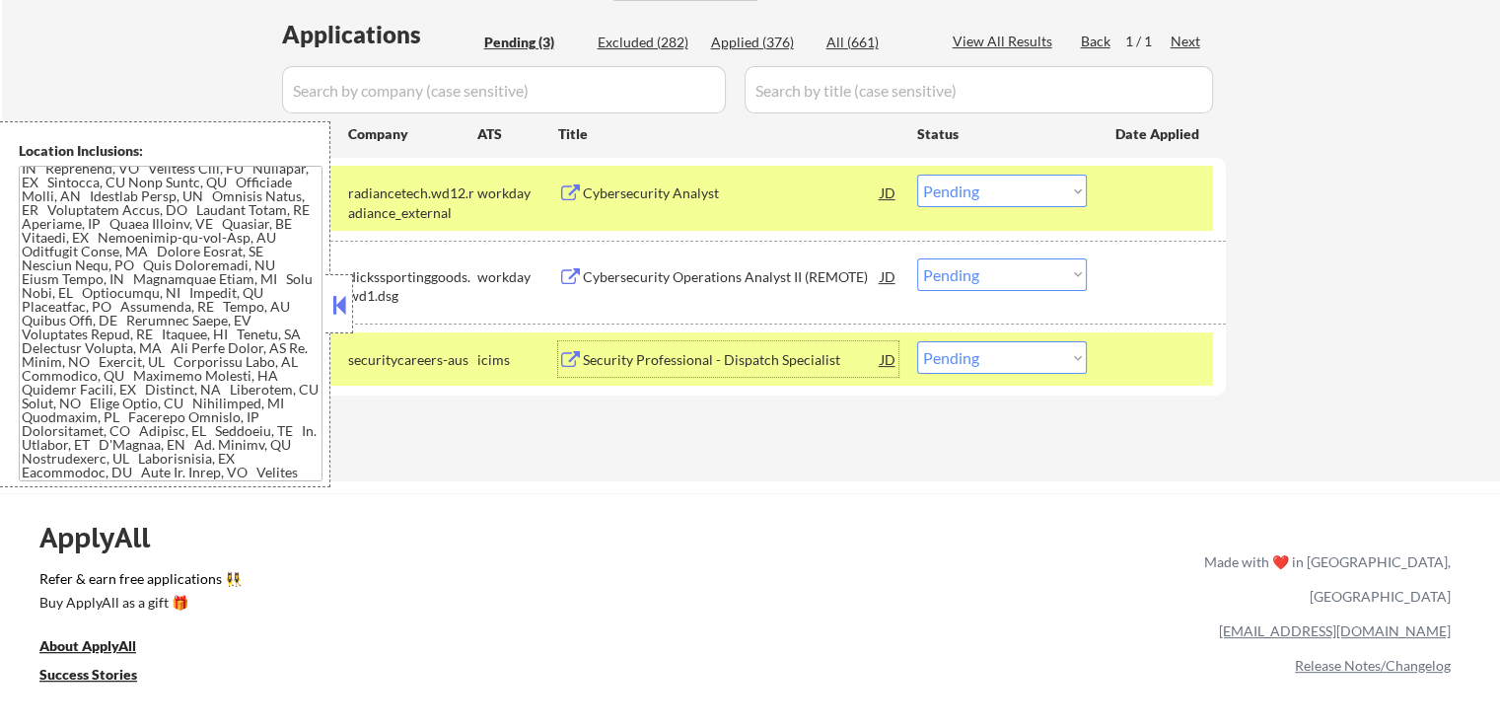
drag, startPoint x: 975, startPoint y: 191, endPoint x: 969, endPoint y: 202, distance: 12.4
click at [975, 191] on select "Choose an option... Pending Applied Excluded (Questions) Excluded (Expired) Exc…" at bounding box center [1002, 191] width 170 height 33
click at [917, 175] on select "Choose an option... Pending Applied Excluded (Questions) Excluded (Expired) Exc…" at bounding box center [1002, 191] width 170 height 33
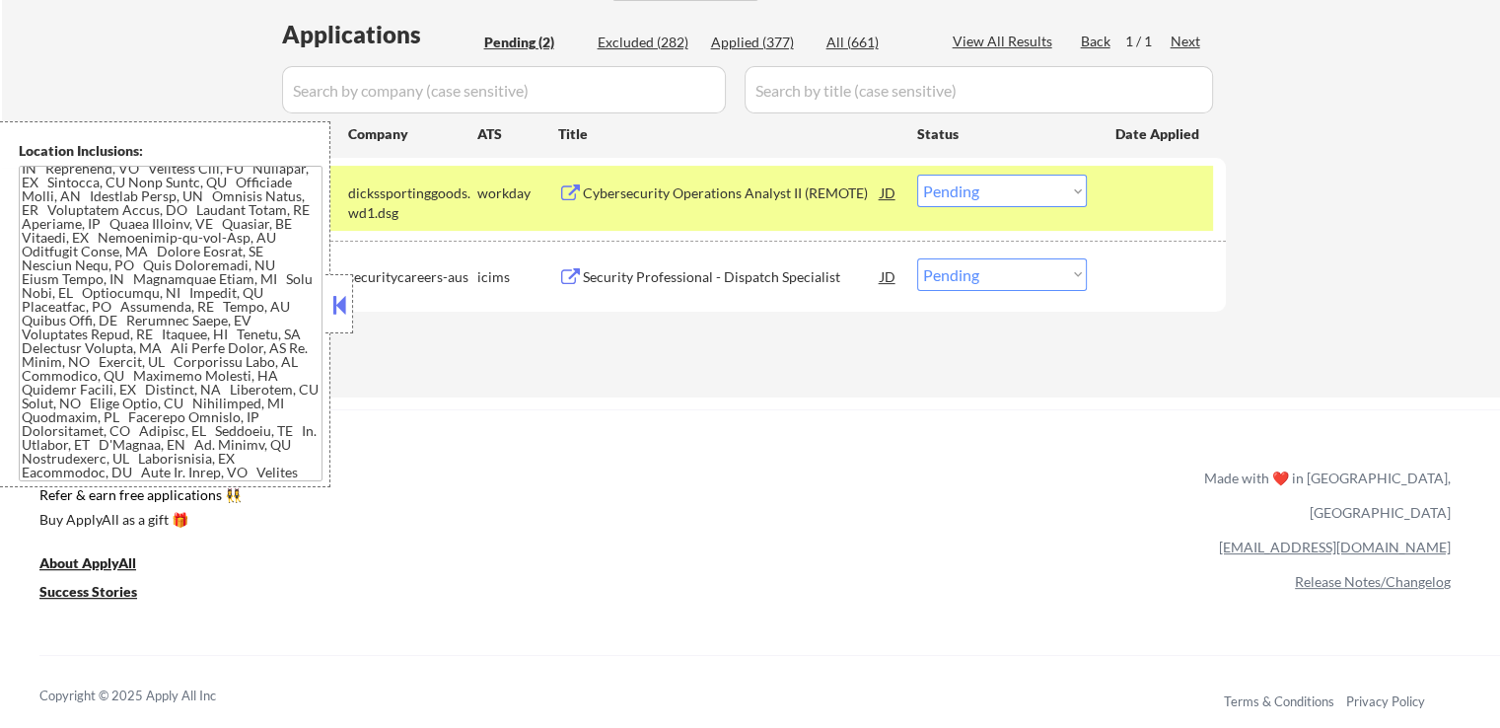
click at [753, 261] on div "Security Professional - Dispatch Specialist" at bounding box center [732, 276] width 298 height 36
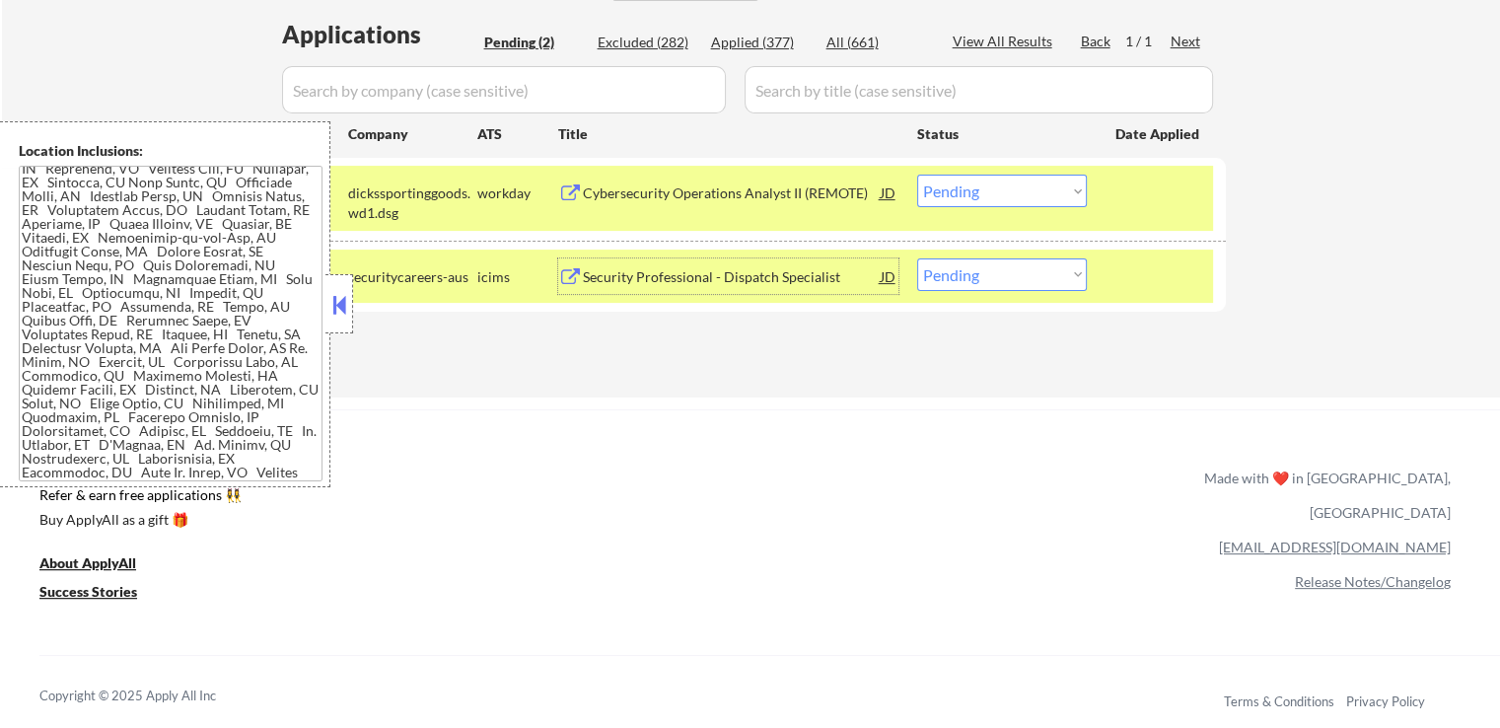
click at [966, 190] on select "Choose an option... Pending Applied Excluded (Questions) Excluded (Expired) Exc…" at bounding box center [1002, 191] width 170 height 33
click at [917, 175] on select "Choose an option... Pending Applied Excluded (Questions) Excluded (Expired) Exc…" at bounding box center [1002, 191] width 170 height 33
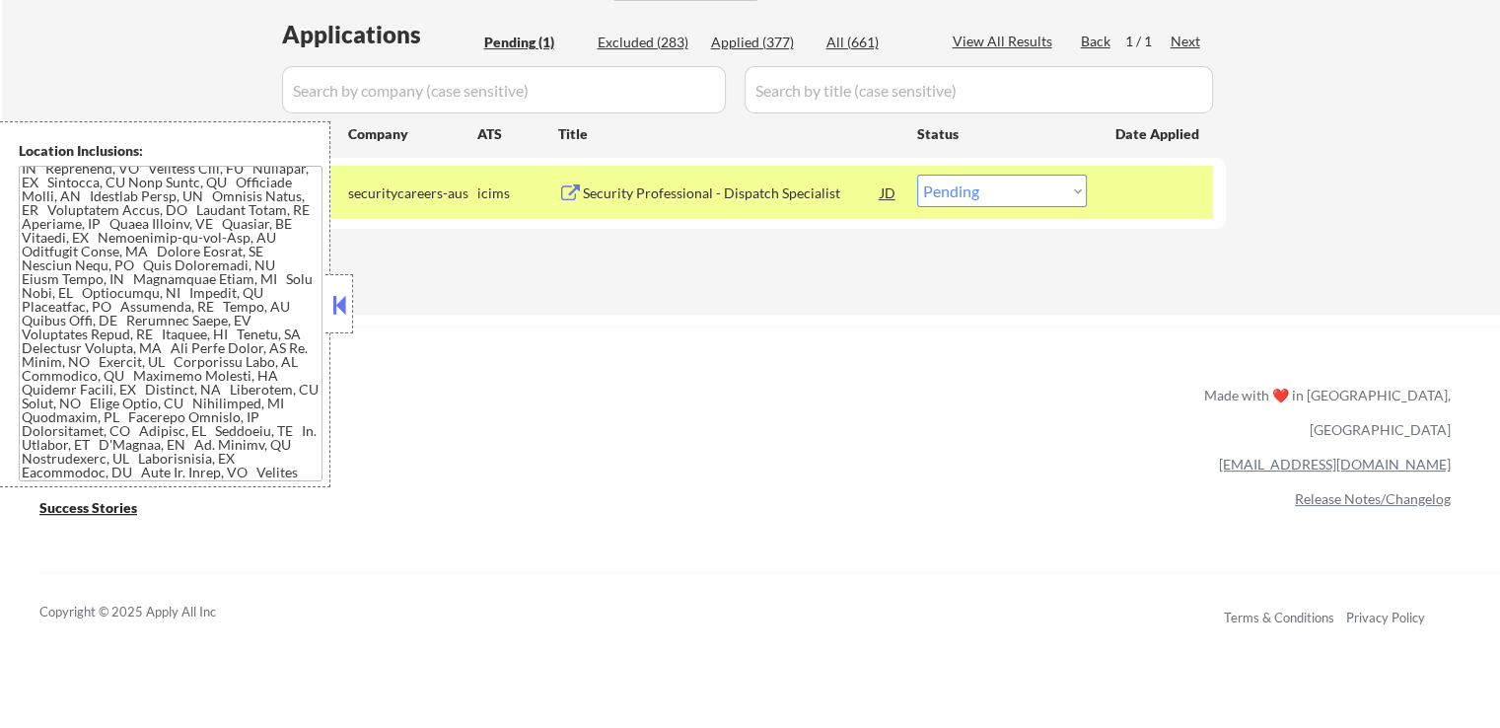
drag, startPoint x: 984, startPoint y: 186, endPoint x: 984, endPoint y: 205, distance: 18.7
click at [984, 187] on select "Choose an option... Pending Applied Excluded (Questions) Excluded (Expired) Exc…" at bounding box center [1002, 191] width 170 height 33
select select ""excluded__salary_""
click at [917, 175] on select "Choose an option... Pending Applied Excluded (Questions) Excluded (Expired) Exc…" at bounding box center [1002, 191] width 170 height 33
click at [950, 396] on div "ApplyAll Refer & earn free applications 👯‍♀️ Buy ApplyAll as a gift 🎁 About App…" at bounding box center [750, 496] width 1500 height 313
